Goal: Transaction & Acquisition: Purchase product/service

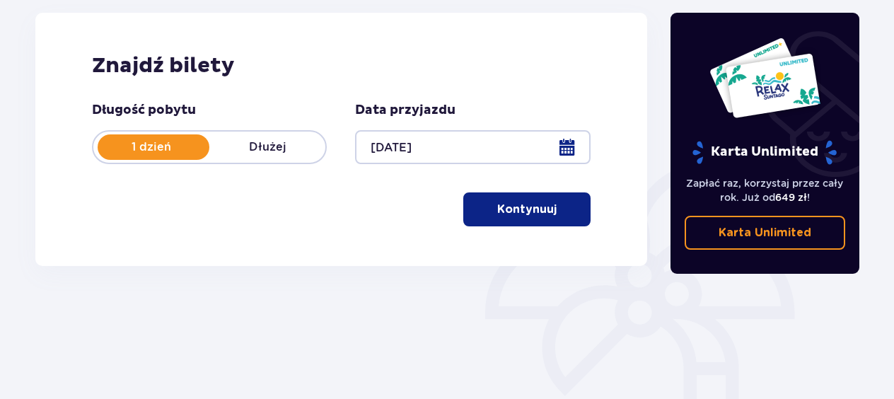
scroll to position [212, 0]
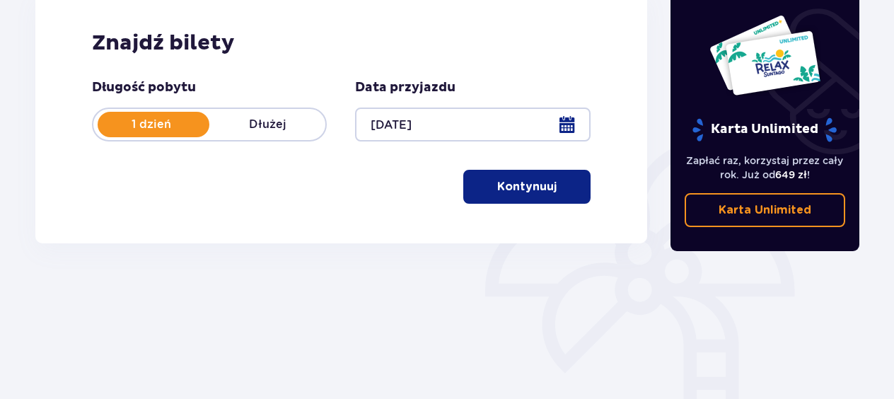
click at [523, 194] on p "Kontynuuj" at bounding box center [526, 187] width 59 height 16
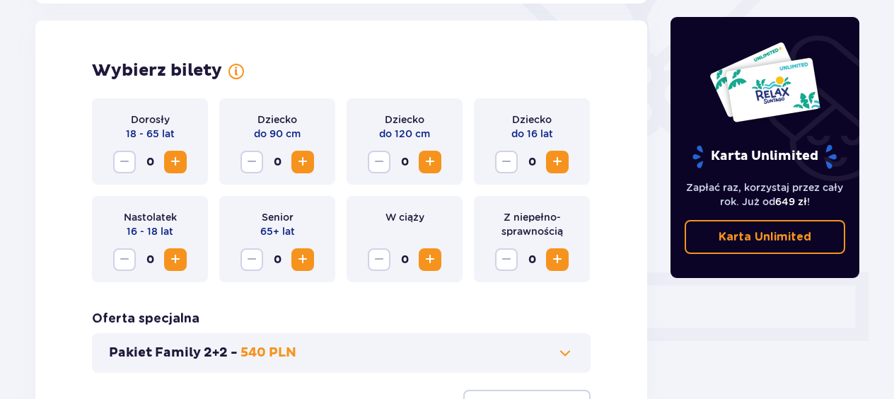
scroll to position [393, 0]
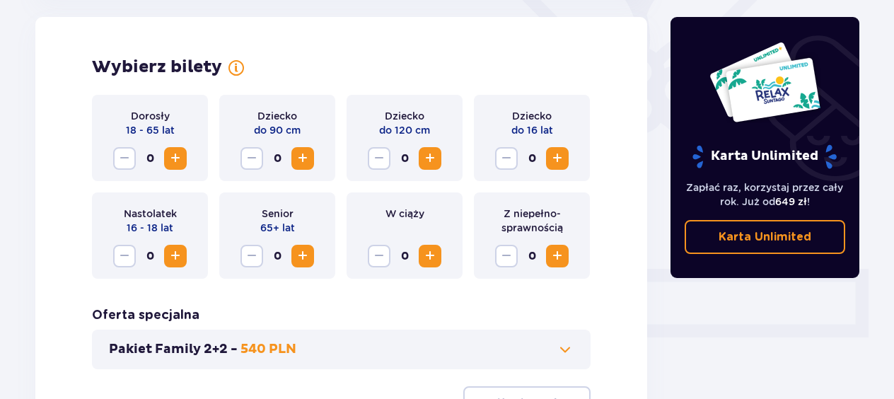
click at [173, 156] on span "Increase" at bounding box center [175, 158] width 17 height 17
click at [562, 154] on span "Increase" at bounding box center [557, 158] width 17 height 17
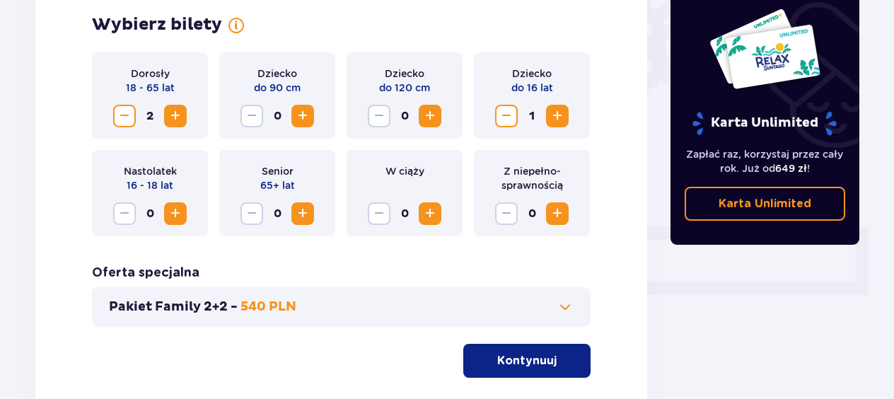
scroll to position [535, 0]
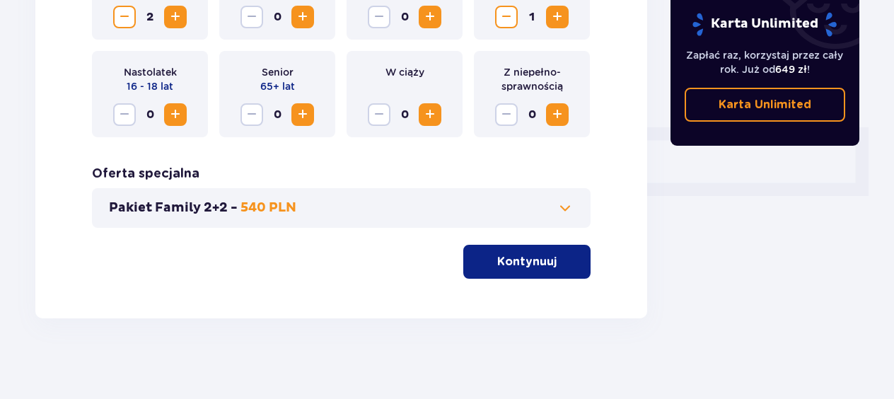
click at [554, 198] on div "Pakiet Family 2+2 - 540 PLN" at bounding box center [341, 208] width 499 height 40
click at [567, 205] on span at bounding box center [565, 208] width 17 height 17
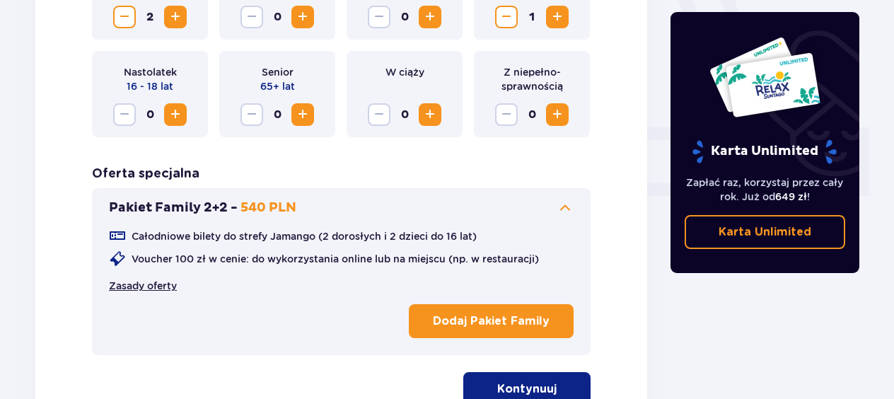
click at [164, 283] on link "Zasady oferty" at bounding box center [143, 286] width 68 height 14
click at [504, 317] on p "Dodaj Pakiet Family" at bounding box center [491, 321] width 117 height 16
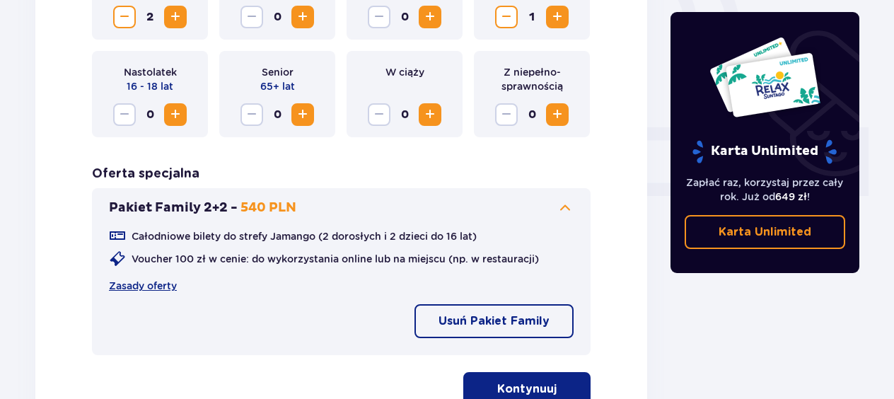
click at [566, 381] on span "button" at bounding box center [559, 389] width 17 height 17
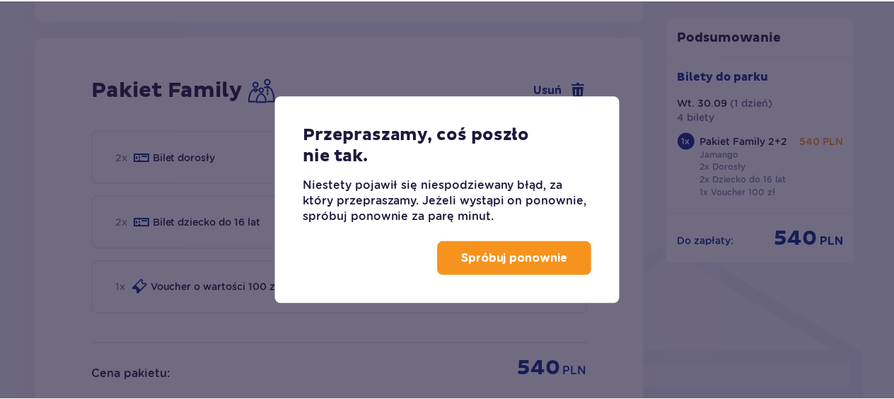
scroll to position [913, 0]
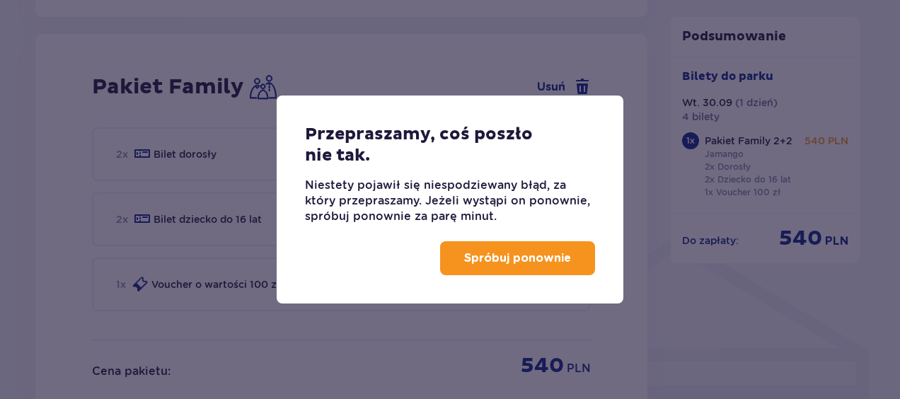
click at [548, 261] on p "Spróbuj ponownie" at bounding box center [517, 258] width 107 height 16
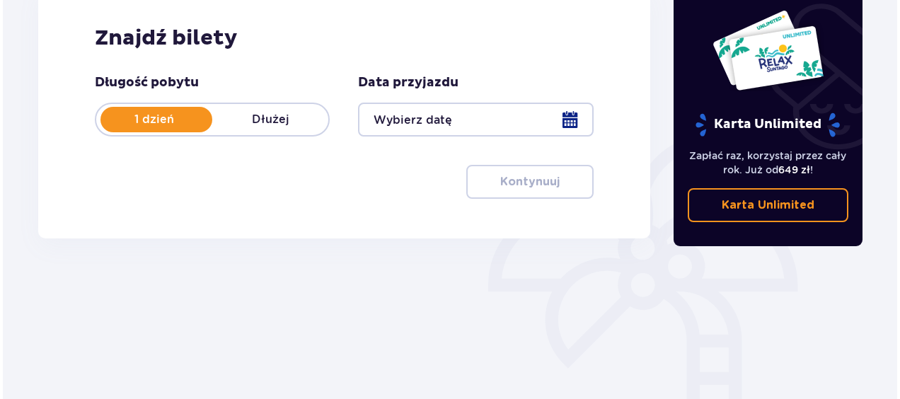
scroll to position [283, 0]
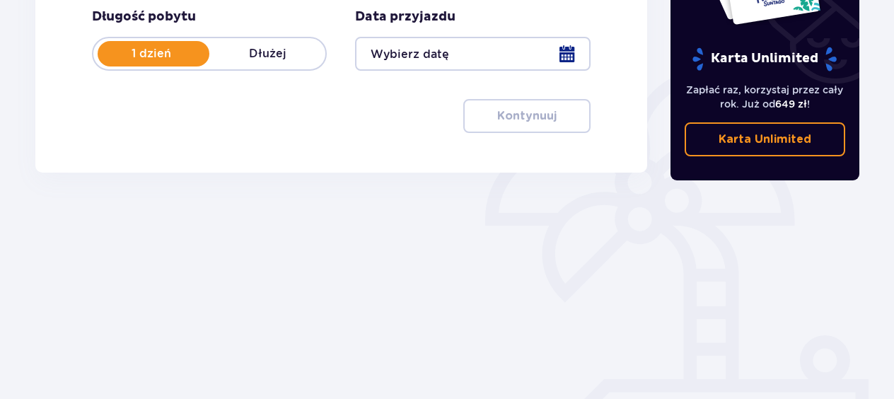
click at [566, 47] on div at bounding box center [472, 54] width 235 height 34
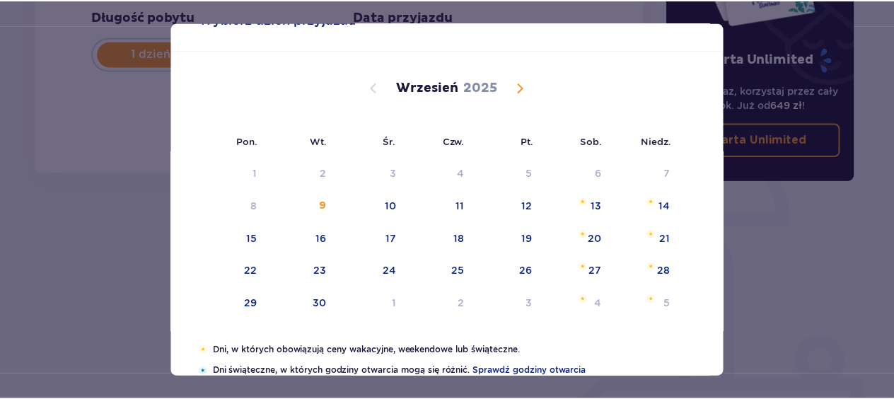
scroll to position [141, 0]
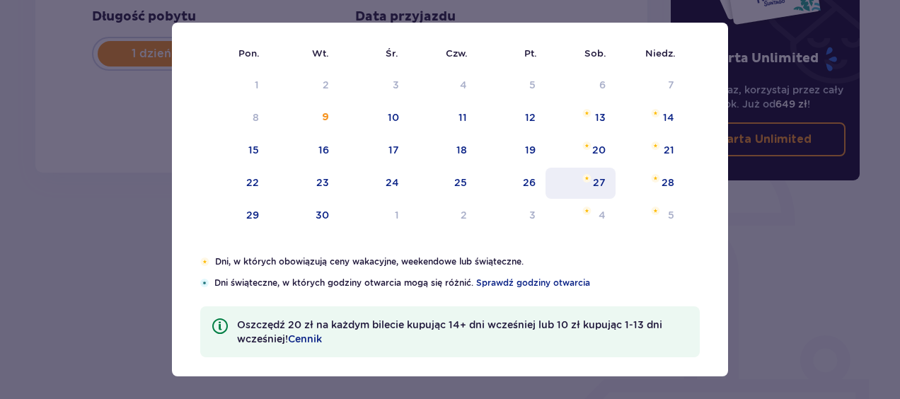
click at [320, 209] on div "30" at bounding box center [322, 215] width 13 height 14
type input "[DATE]"
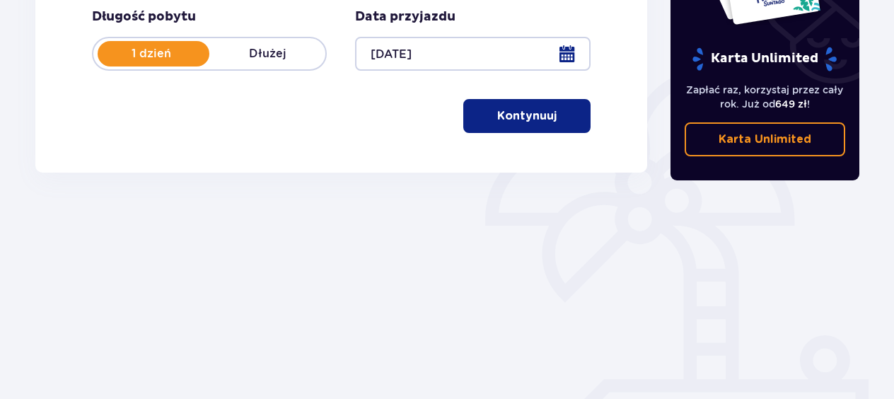
click at [553, 117] on span "button" at bounding box center [559, 116] width 17 height 17
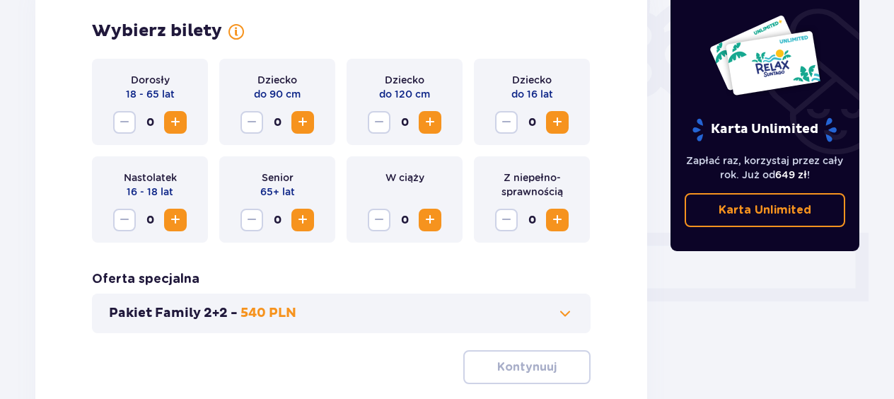
scroll to position [535, 0]
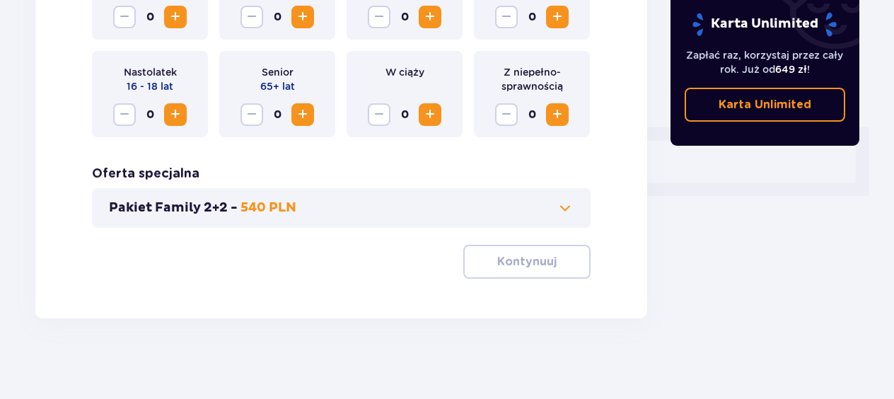
click at [568, 209] on span at bounding box center [565, 208] width 17 height 17
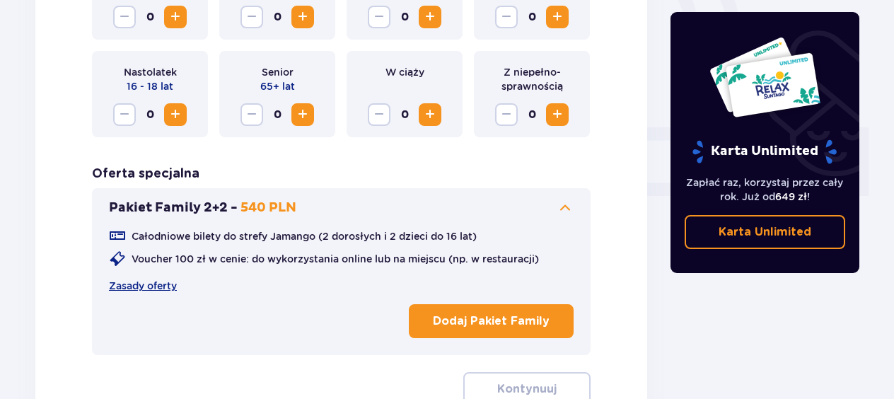
click at [449, 306] on button "Dodaj Pakiet Family" at bounding box center [491, 321] width 165 height 34
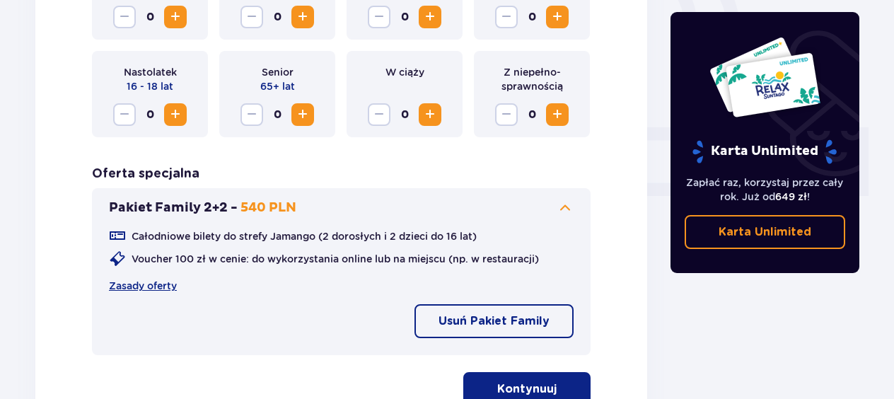
click at [482, 379] on button "Kontynuuj" at bounding box center [526, 389] width 127 height 34
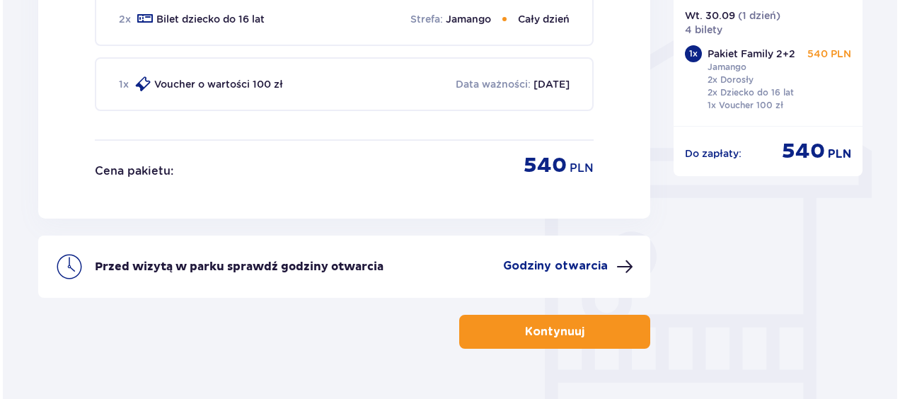
scroll to position [1142, 0]
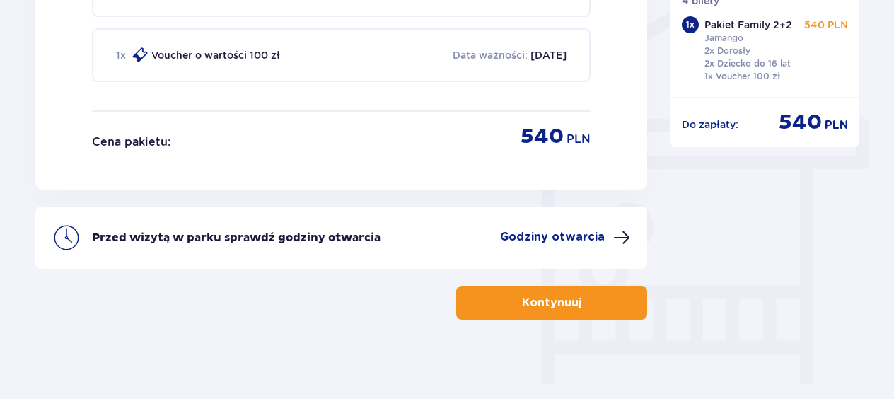
click at [543, 233] on p "Godziny otwarcia" at bounding box center [552, 237] width 105 height 16
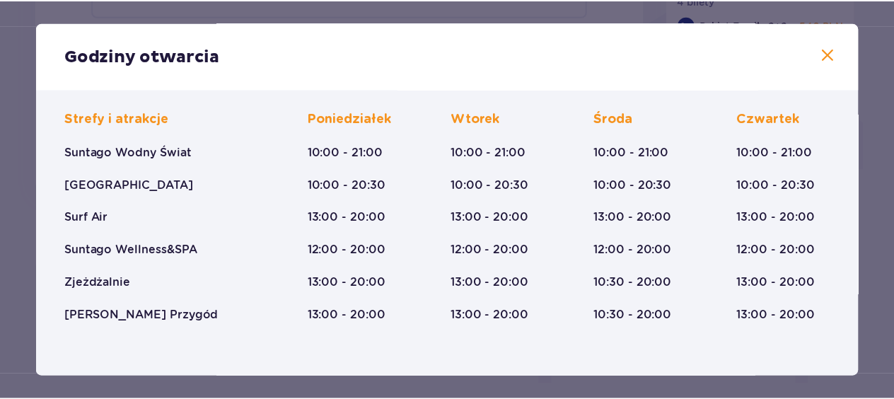
scroll to position [71, 0]
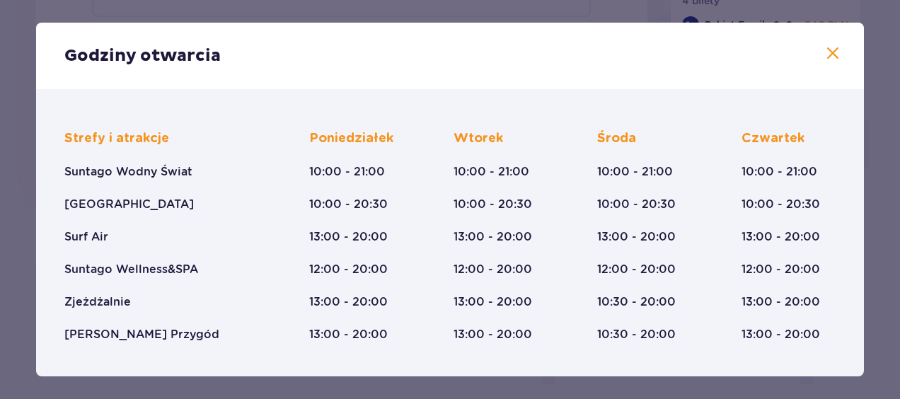
click at [529, 6] on div "Godziny otwarcia Styczeń - Grudzień [DATE] ([DATE]) Wszystkich Świętych ([DATE]…" at bounding box center [450, 199] width 900 height 399
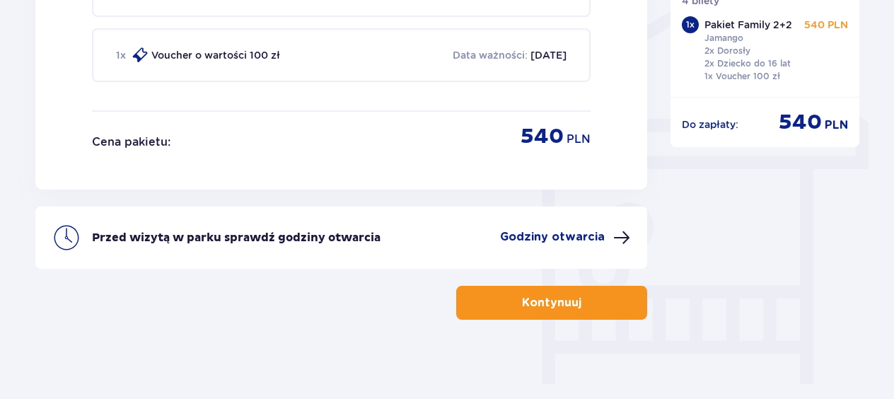
click at [626, 297] on button "Kontynuuj" at bounding box center [551, 303] width 191 height 34
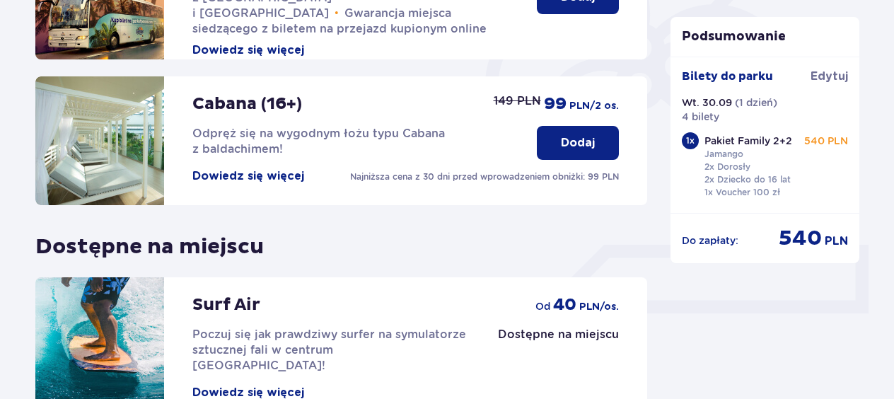
scroll to position [560, 0]
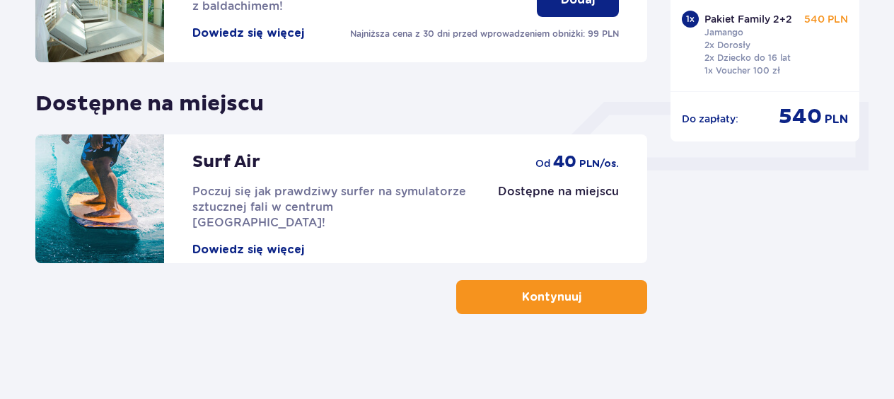
click at [522, 296] on p "Kontynuuj" at bounding box center [551, 297] width 59 height 16
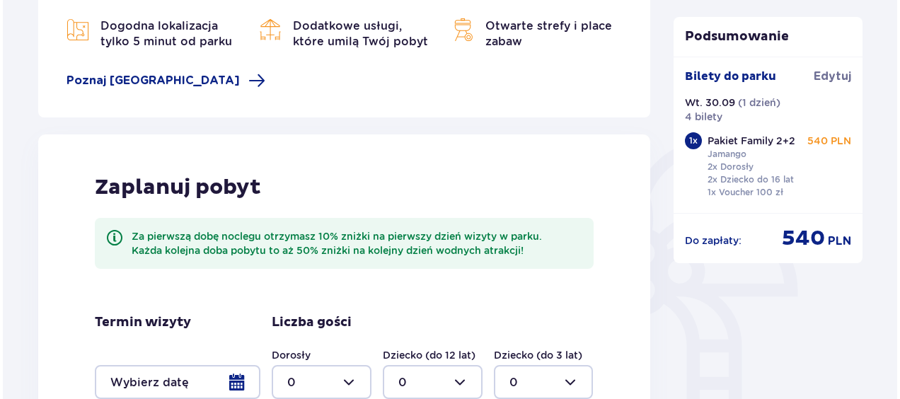
scroll to position [424, 0]
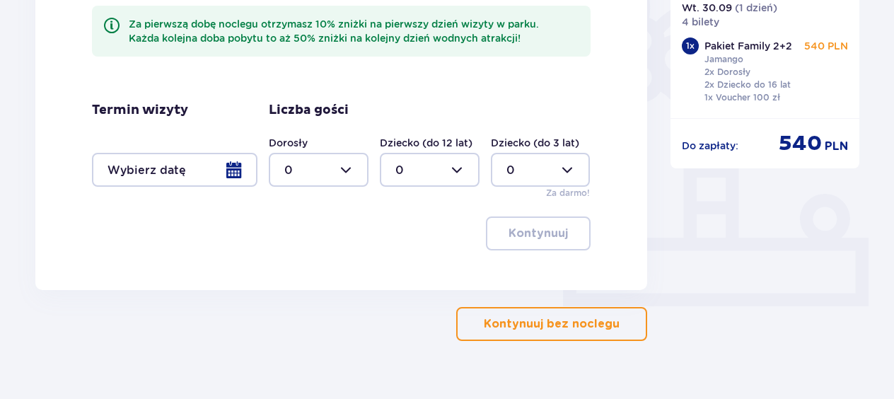
click at [252, 175] on div at bounding box center [175, 170] width 166 height 34
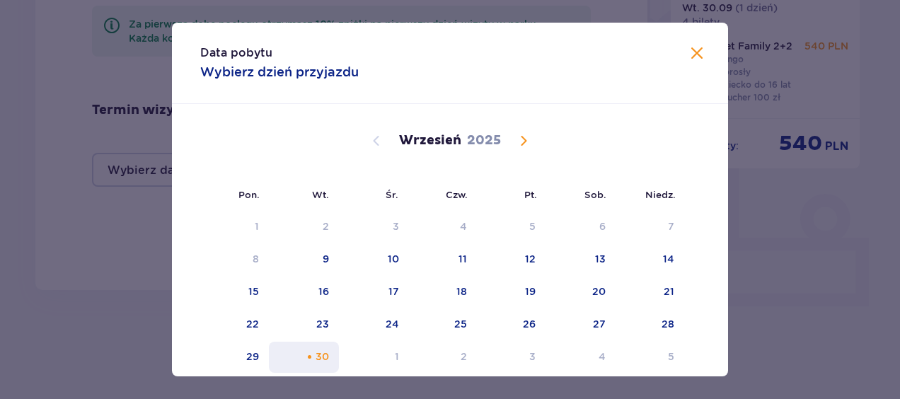
click at [301, 344] on div "30" at bounding box center [304, 357] width 70 height 31
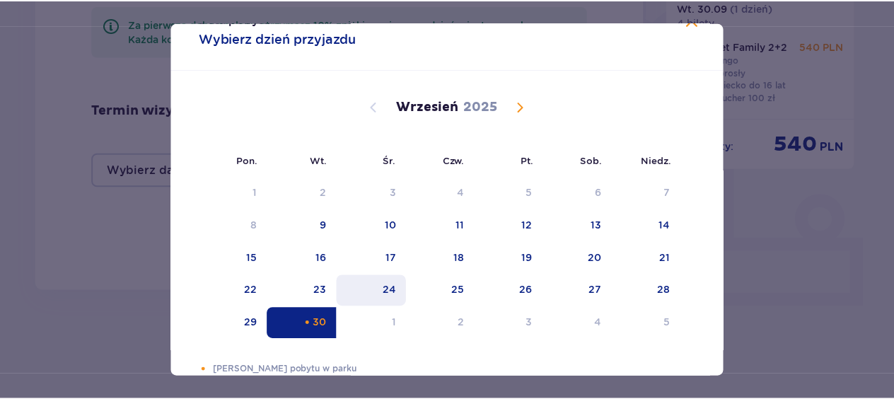
scroll to position [61, 0]
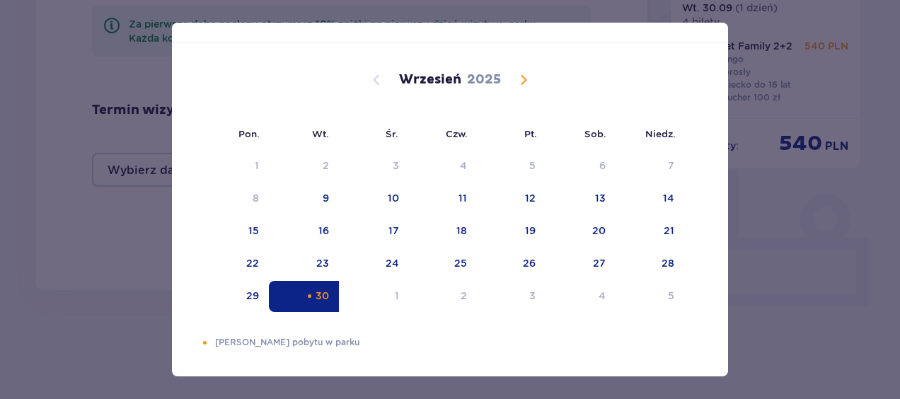
click at [808, 231] on div "Data pobytu Wybierz dzień przyjazdu Pon. Wt. Śr. Czw. Pt. Sob. [GEOGRAPHIC_DATA…" at bounding box center [450, 199] width 900 height 399
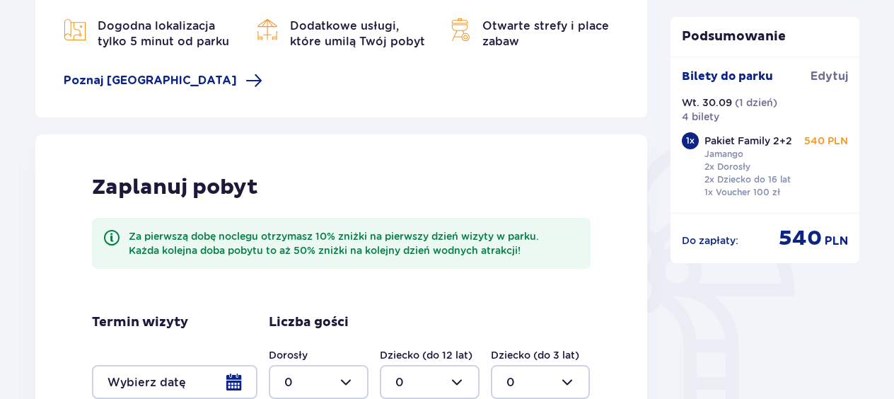
scroll to position [424, 0]
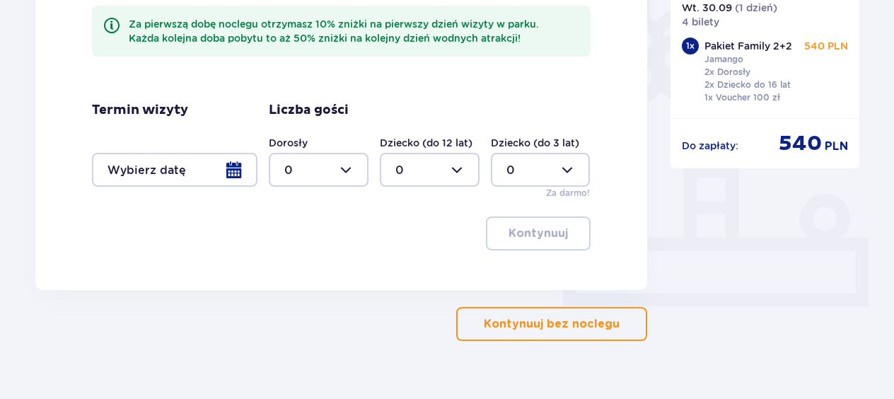
click at [559, 314] on button "Kontynuuj bez noclegu" at bounding box center [551, 324] width 191 height 34
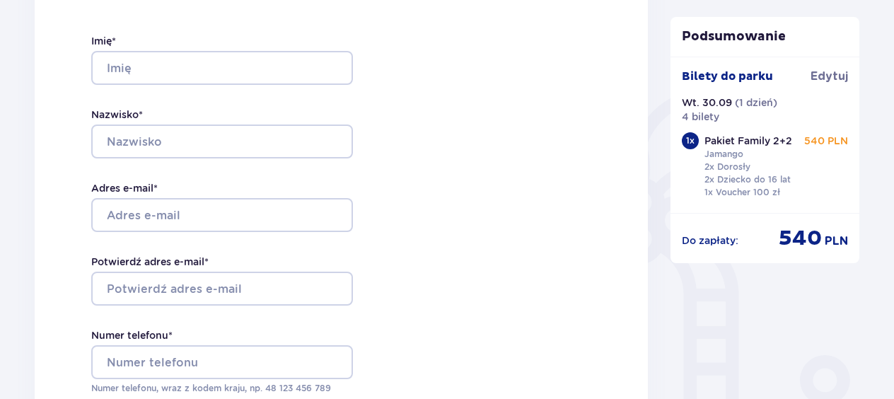
scroll to position [265, 0]
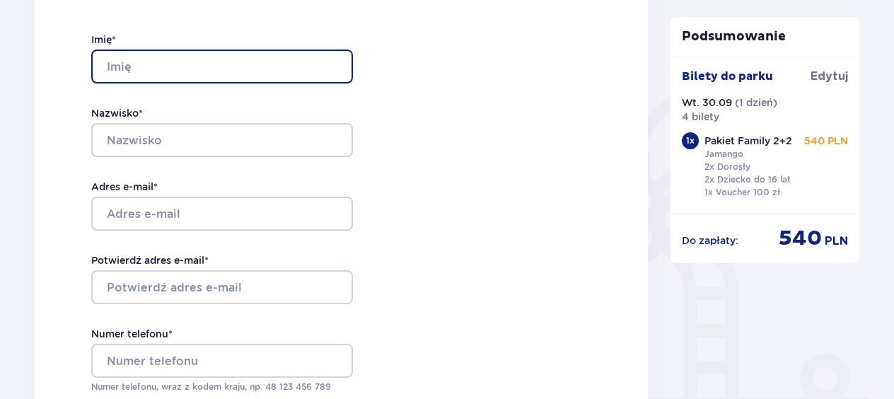
click at [262, 52] on input "Imię *" at bounding box center [222, 67] width 262 height 34
type input "[PERSON_NAME]"
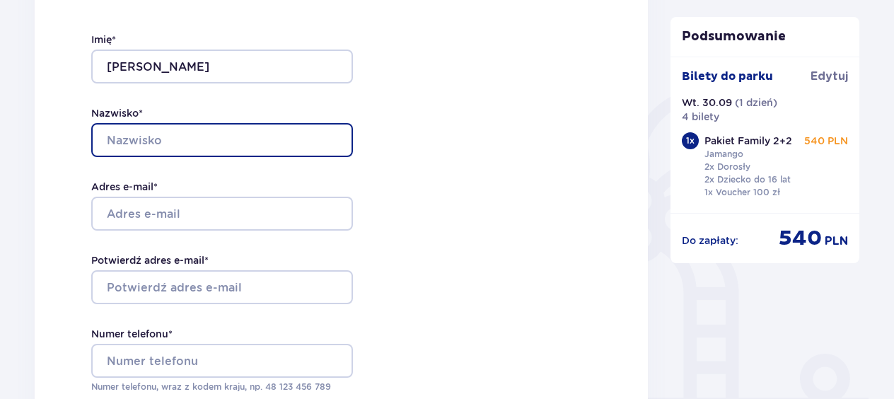
type input "Mital"
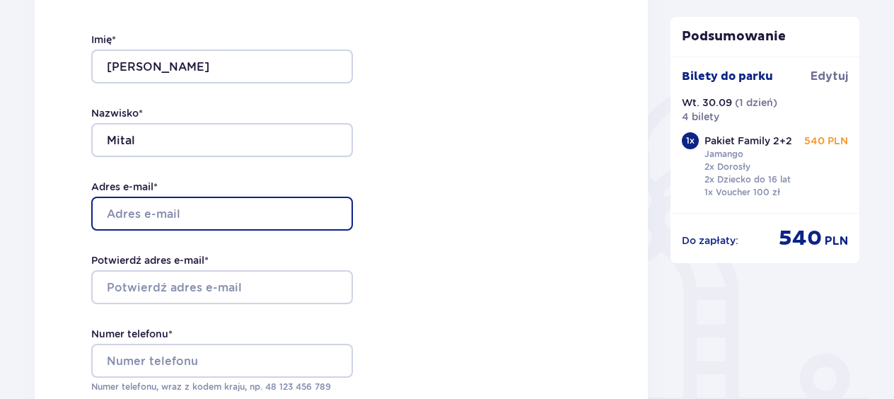
type input "[EMAIL_ADDRESS][DOMAIN_NAME]"
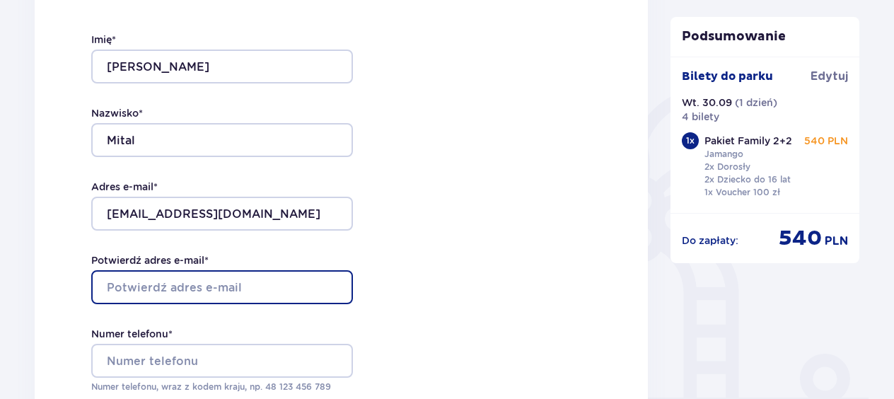
type input "[EMAIL_ADDRESS][DOMAIN_NAME]"
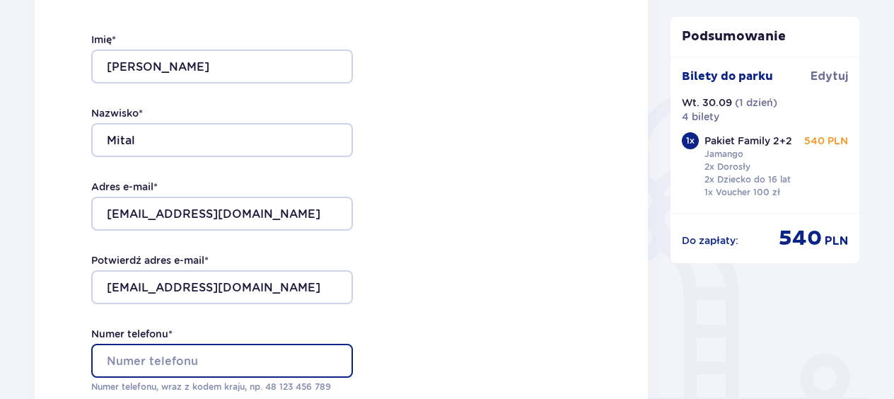
type input "726827259"
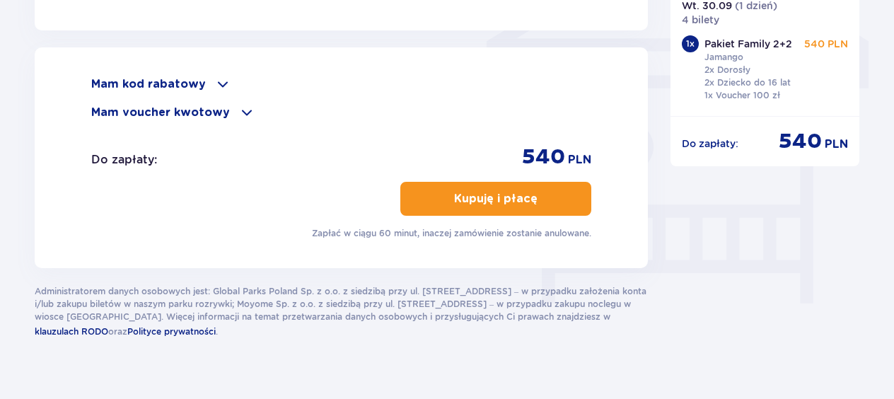
scroll to position [1244, 0]
